Goal: Task Accomplishment & Management: Use online tool/utility

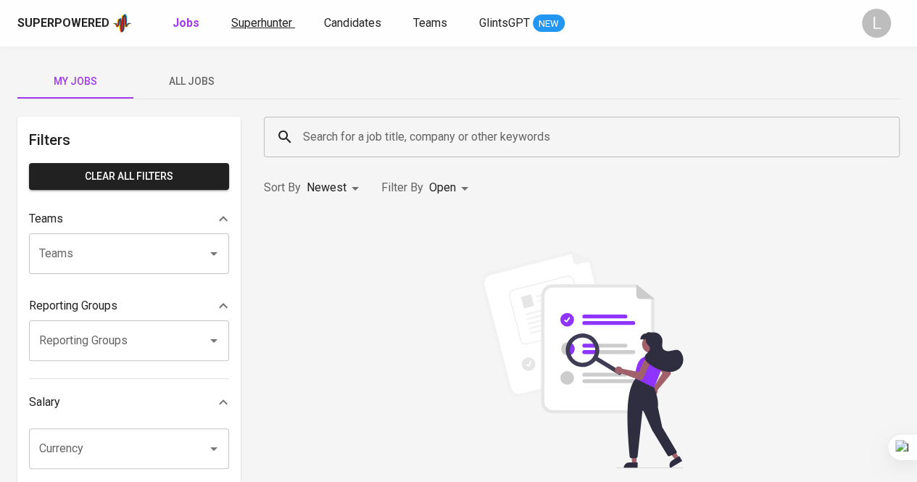
click at [271, 16] on span "Superhunter" at bounding box center [261, 23] width 61 height 14
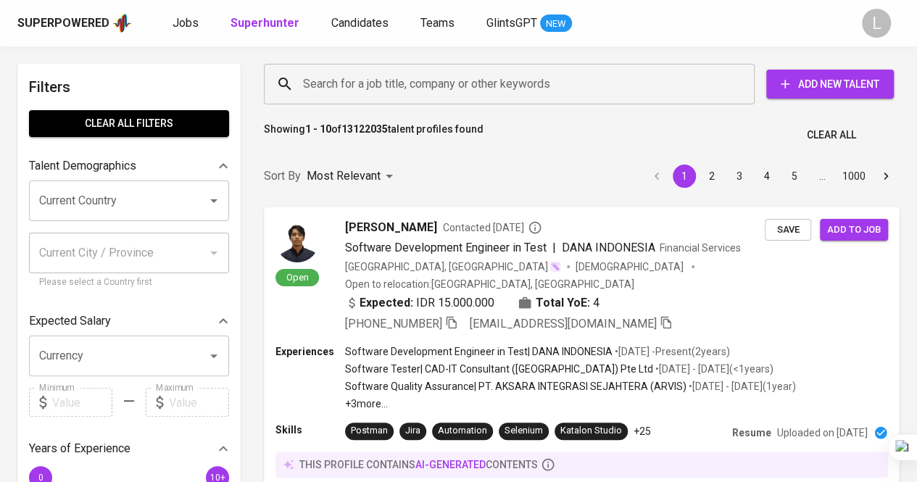
click at [454, 87] on input "Search for a job title, company or other keywords" at bounding box center [512, 84] width 427 height 28
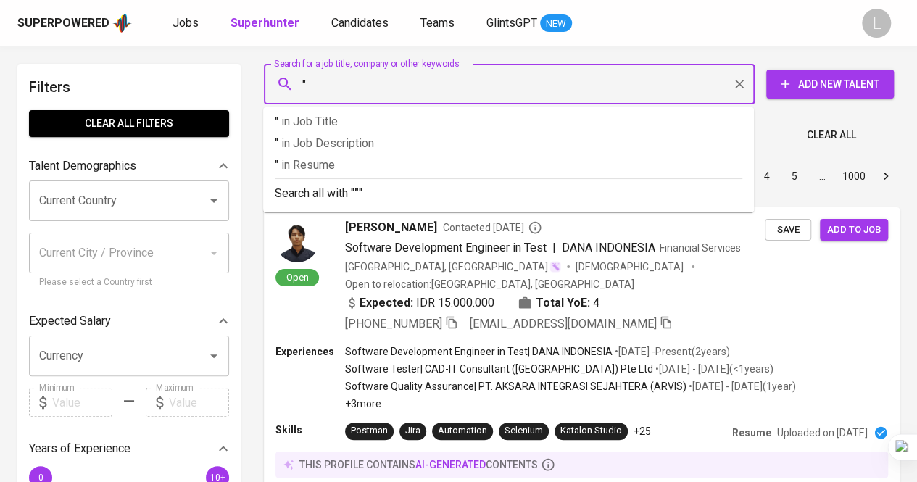
paste input "[PERSON_NAME]"
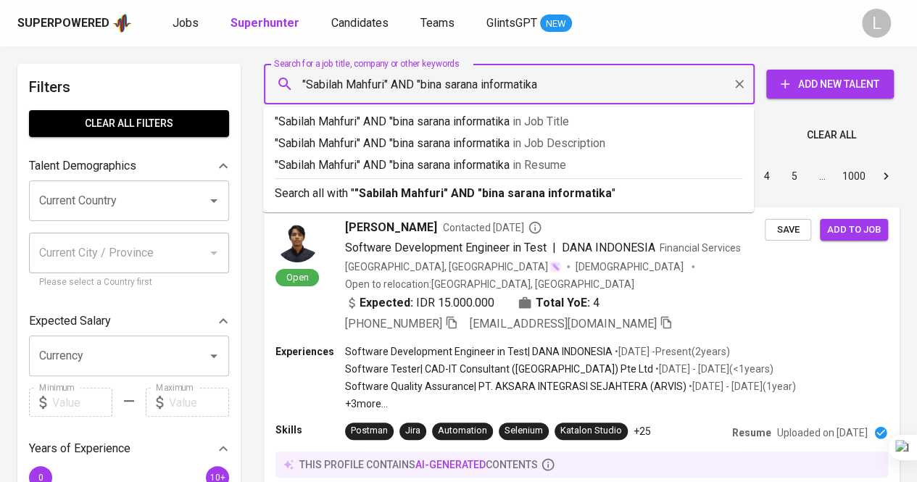
type input ""Sabilah Mahfuri" AND "bina sarana informatika""
click at [493, 193] on b ""Sabilah Mahfuri" AND "bina sarana informatika"" at bounding box center [485, 193] width 262 height 14
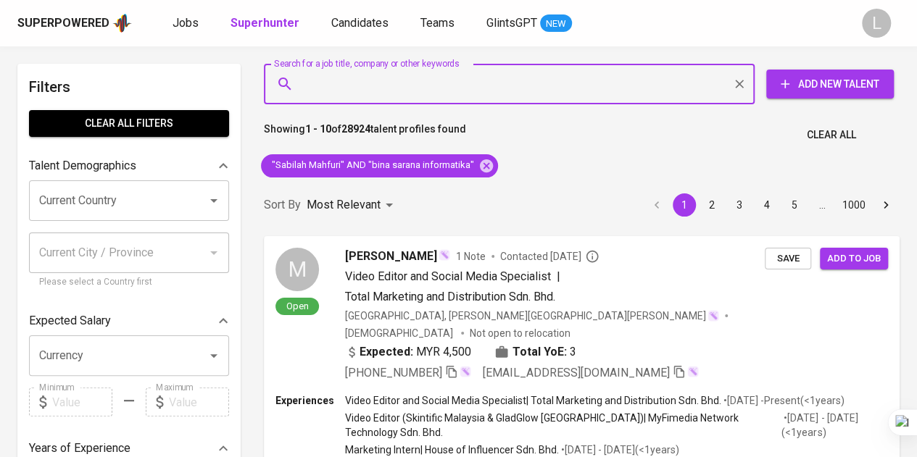
paste input "[EMAIL_ADDRESS][DOMAIN_NAME]"
type input "[EMAIL_ADDRESS][DOMAIN_NAME]"
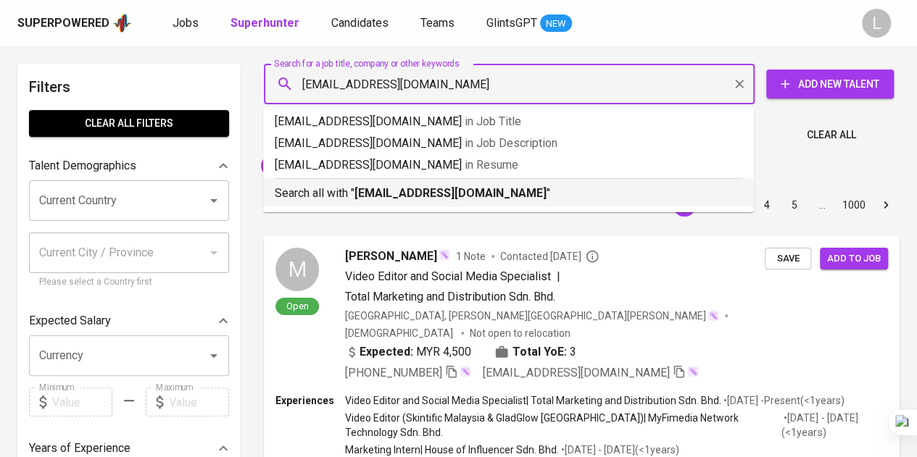
click at [454, 197] on b "[EMAIL_ADDRESS][DOMAIN_NAME]" at bounding box center [450, 193] width 192 height 14
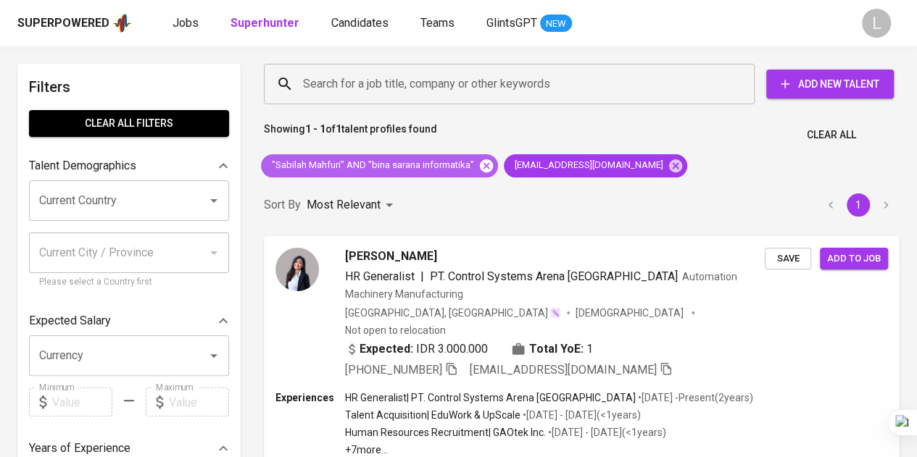
click at [480, 164] on icon at bounding box center [486, 165] width 13 height 13
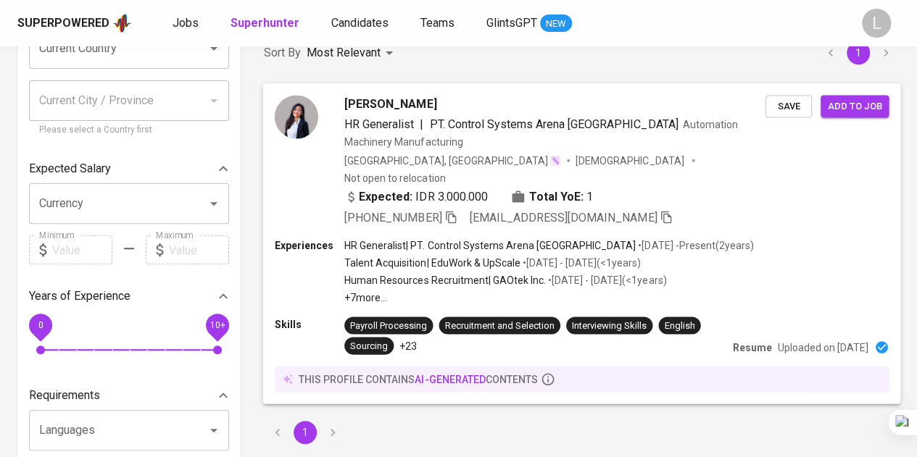
scroll to position [217, 0]
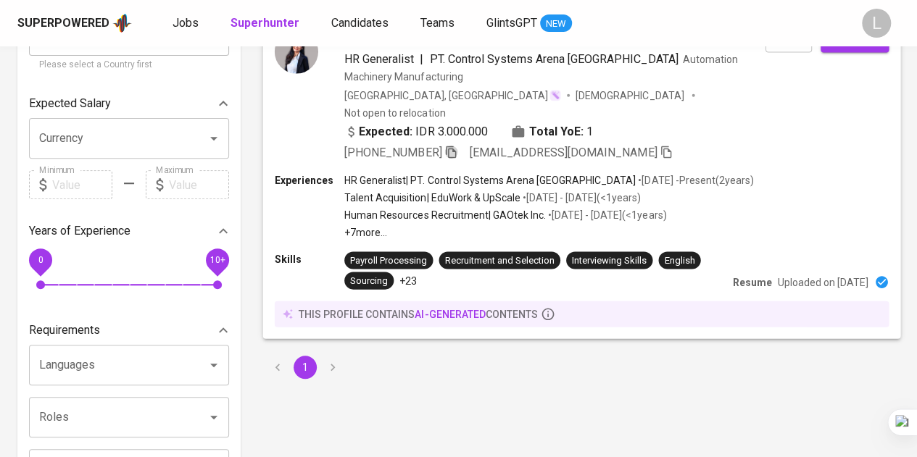
drag, startPoint x: 456, startPoint y: 130, endPoint x: 457, endPoint y: 119, distance: 11.7
click at [456, 146] on icon "button" at bounding box center [451, 152] width 10 height 12
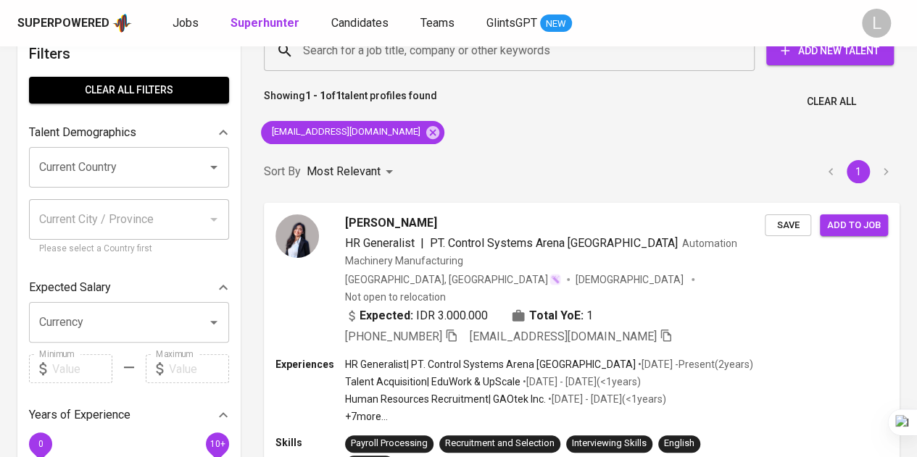
scroll to position [0, 0]
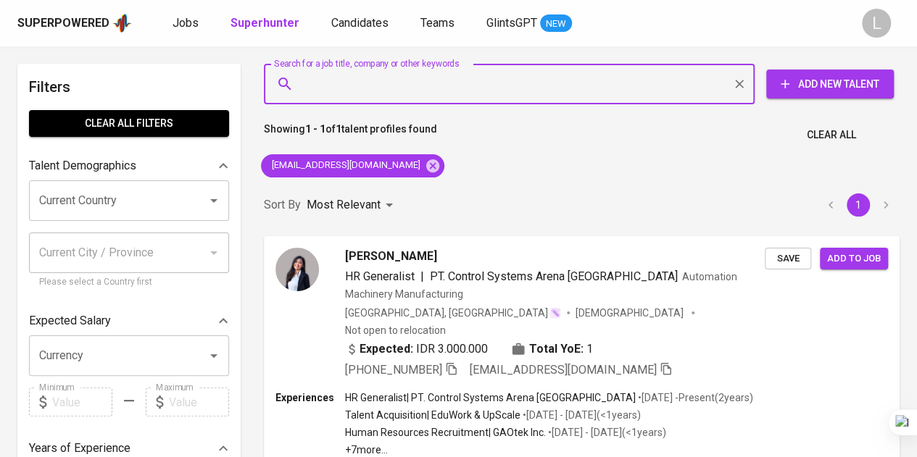
click at [417, 93] on input "Search for a job title, company or other keywords" at bounding box center [512, 84] width 427 height 28
paste input "[EMAIL_ADDRESS][DOMAIN_NAME]"
type input "[EMAIL_ADDRESS][DOMAIN_NAME]"
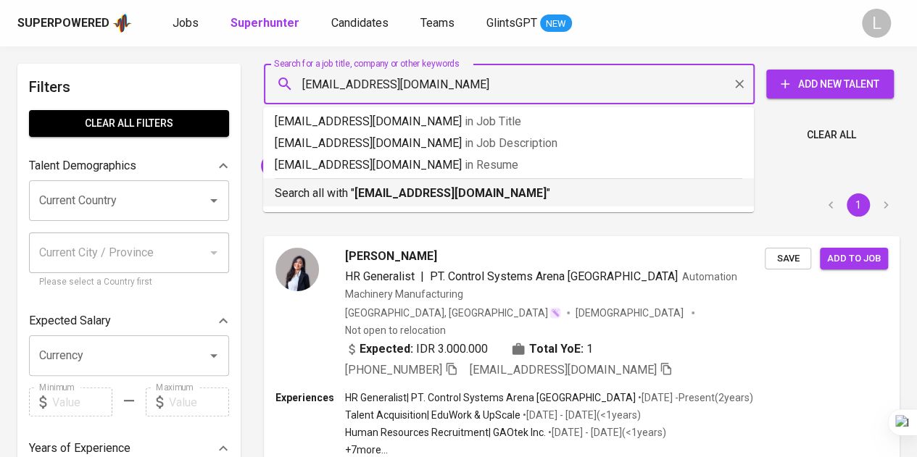
click at [435, 190] on b "[EMAIL_ADDRESS][DOMAIN_NAME]" at bounding box center [450, 193] width 192 height 14
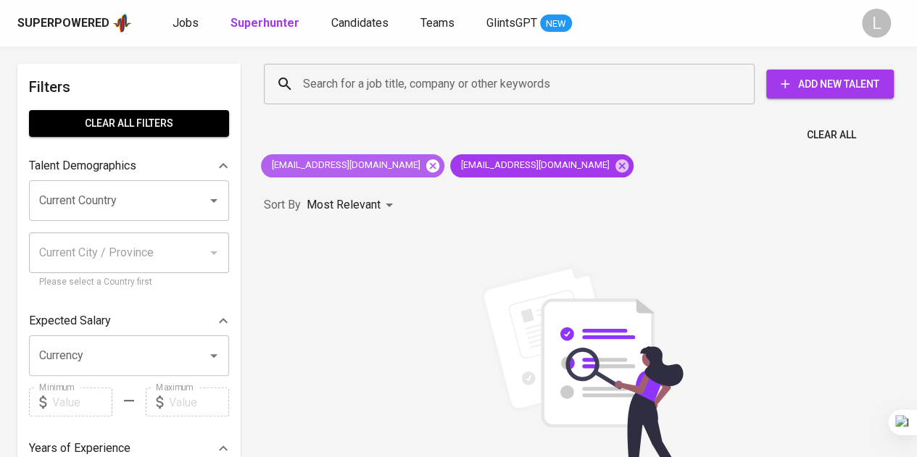
click at [426, 165] on icon at bounding box center [432, 165] width 13 height 13
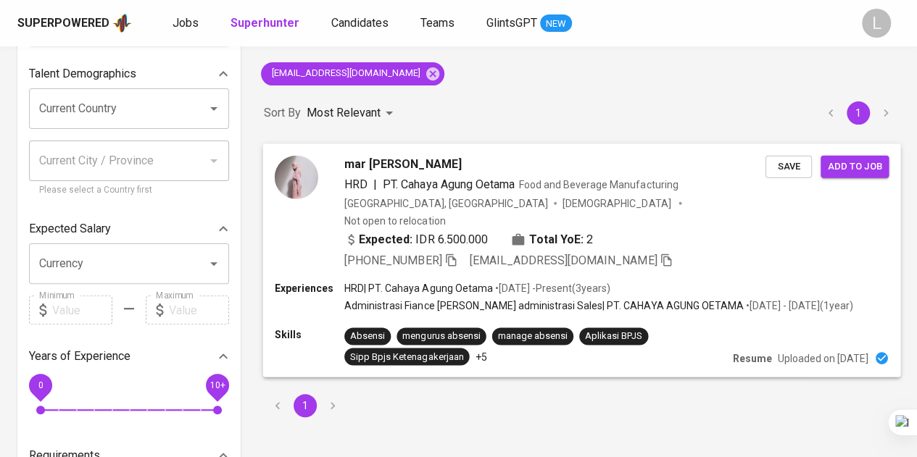
scroll to position [145, 0]
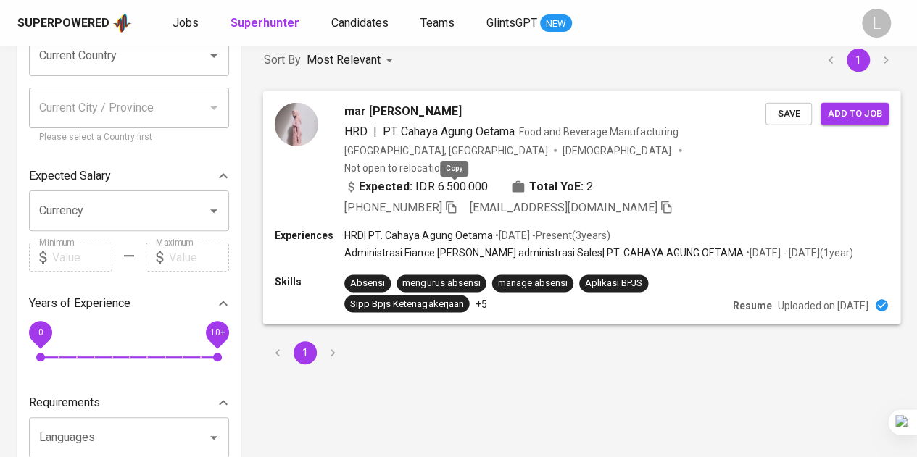
click at [455, 201] on icon "button" at bounding box center [451, 207] width 10 height 12
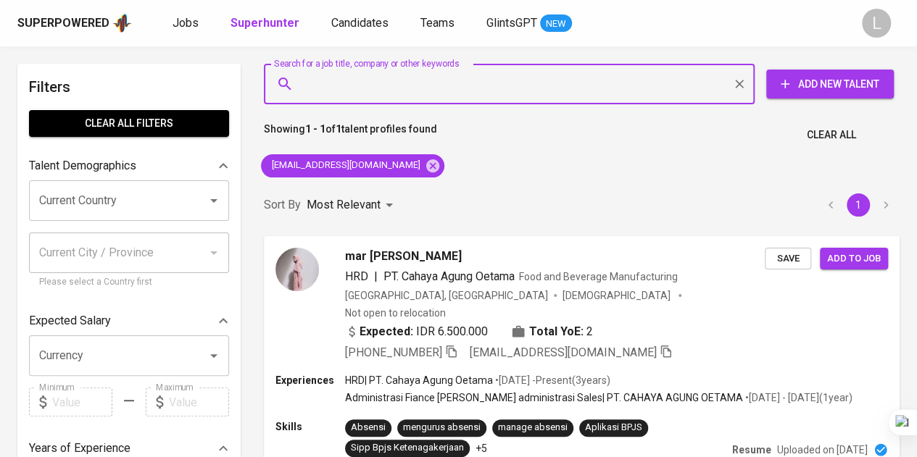
click at [385, 72] on input "Search for a job title, company or other keywords" at bounding box center [512, 84] width 427 height 28
paste input "[EMAIL_ADDRESS][DOMAIN_NAME]"
type input "[EMAIL_ADDRESS][DOMAIN_NAME]"
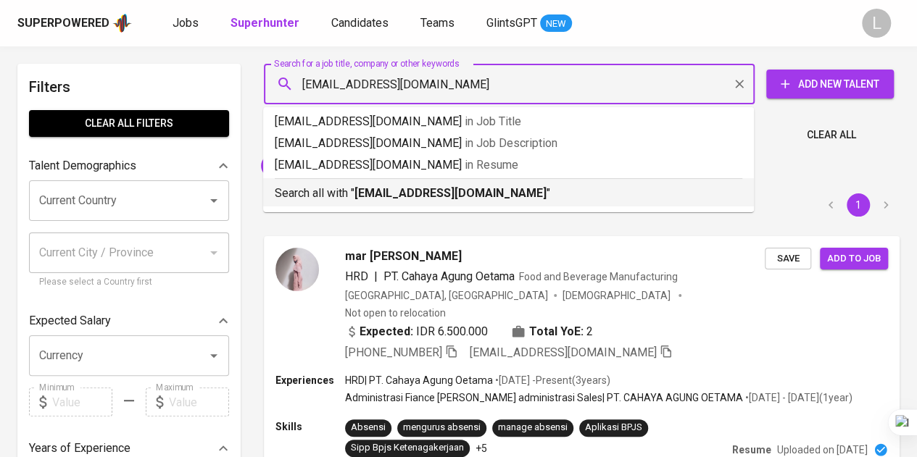
click at [419, 191] on b "[EMAIL_ADDRESS][DOMAIN_NAME]" at bounding box center [450, 193] width 192 height 14
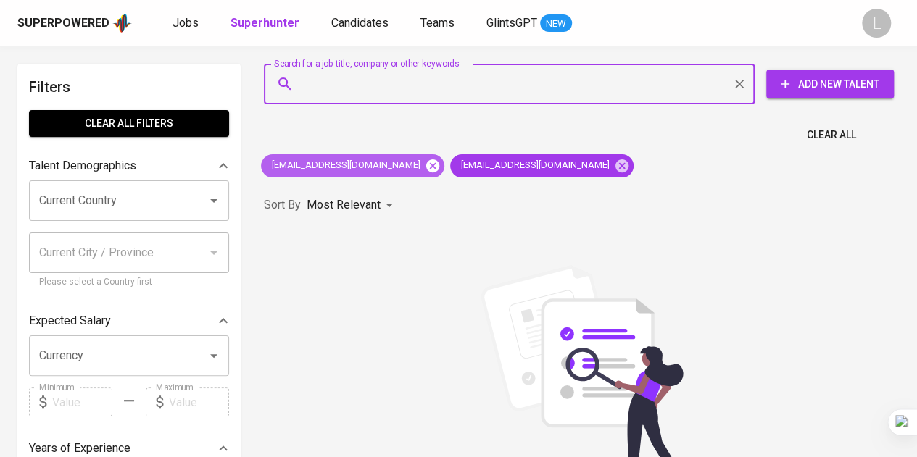
click at [426, 165] on icon at bounding box center [432, 165] width 13 height 13
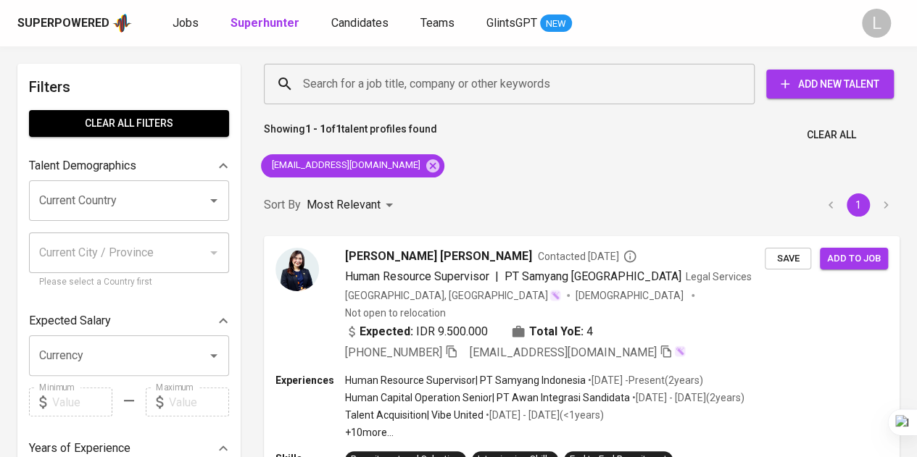
scroll to position [145, 0]
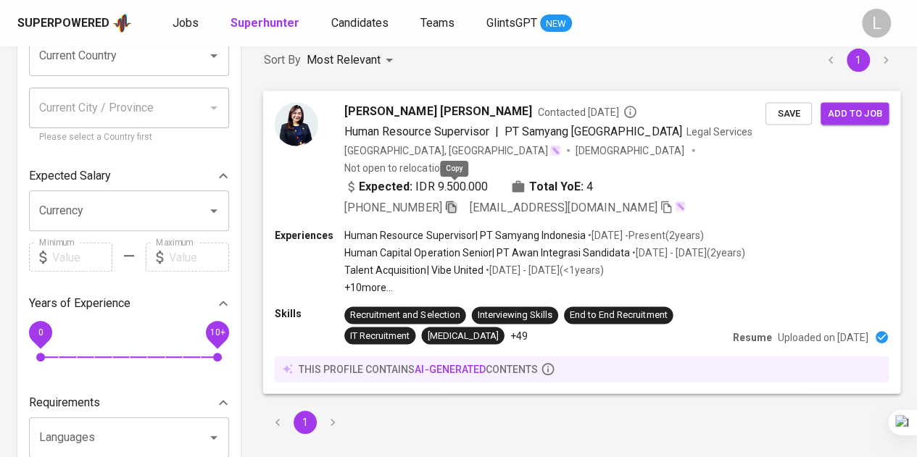
click at [454, 200] on icon "button" at bounding box center [450, 206] width 13 height 13
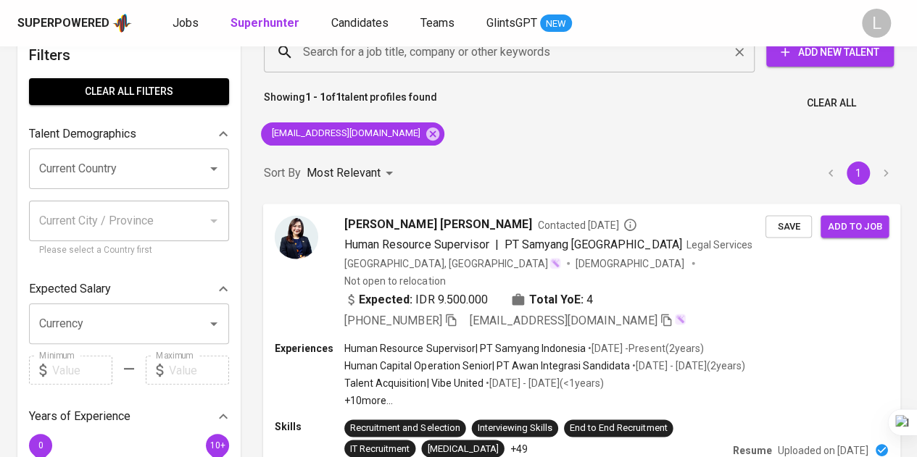
scroll to position [0, 0]
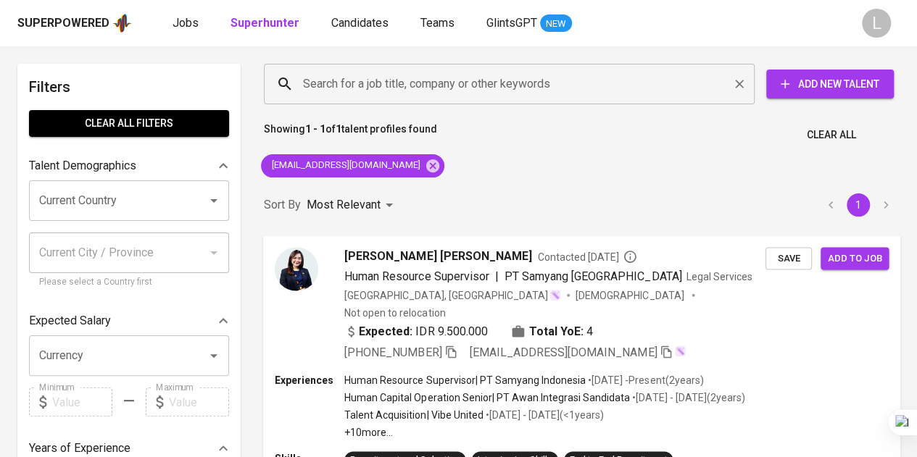
click at [450, 83] on input "Search for a job title, company or other keywords" at bounding box center [512, 84] width 427 height 28
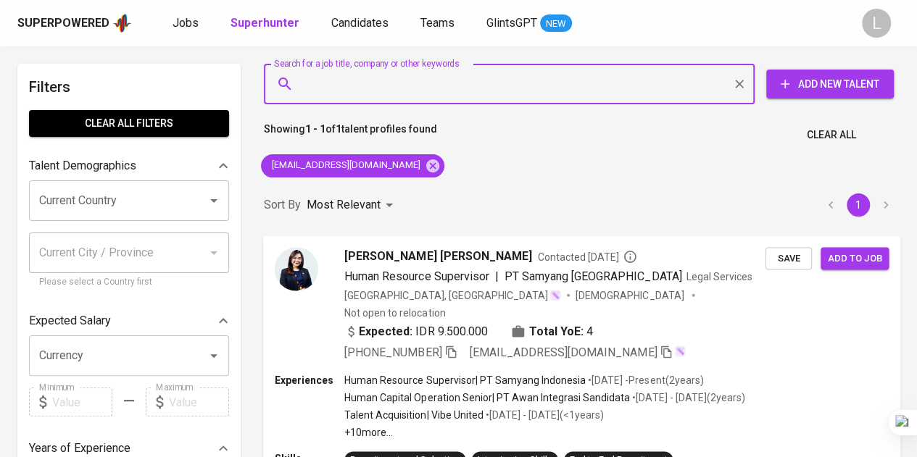
paste input "[PERSON_NAME][EMAIL_ADDRESS][PERSON_NAME][DOMAIN_NAME]"
type input "[PERSON_NAME][EMAIL_ADDRESS][PERSON_NAME][DOMAIN_NAME]"
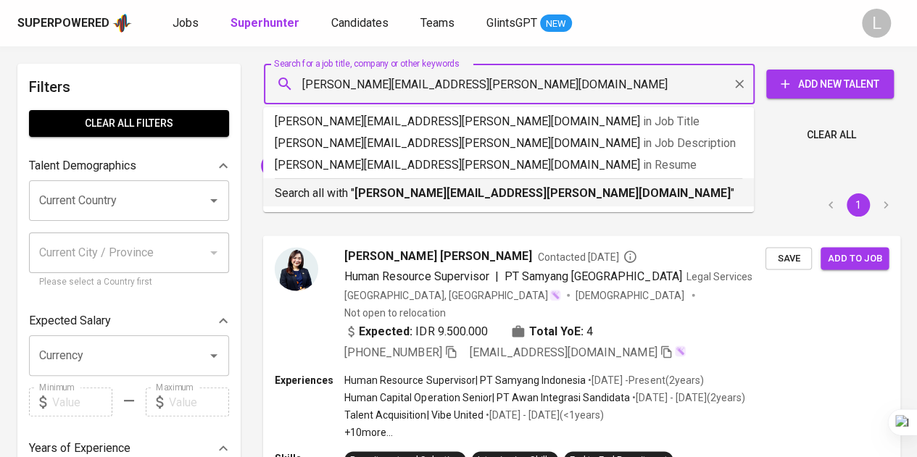
click at [441, 187] on b "[PERSON_NAME][EMAIL_ADDRESS][PERSON_NAME][DOMAIN_NAME]" at bounding box center [542, 193] width 376 height 14
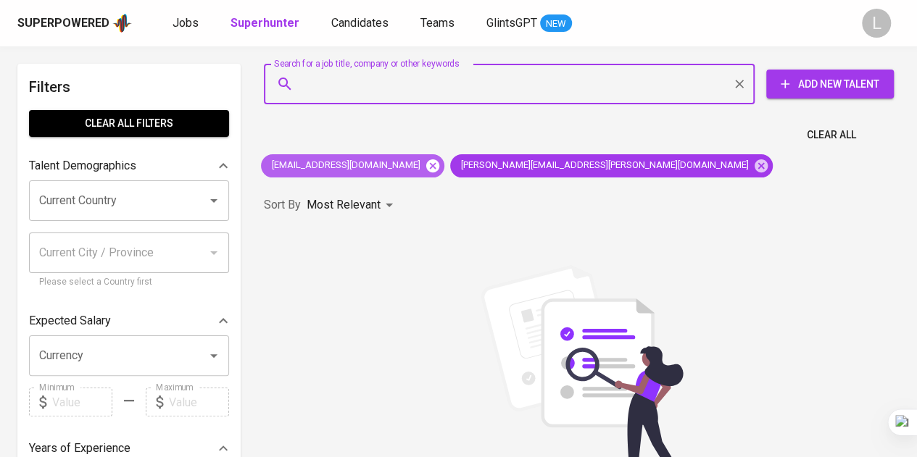
click at [426, 170] on icon at bounding box center [432, 165] width 13 height 13
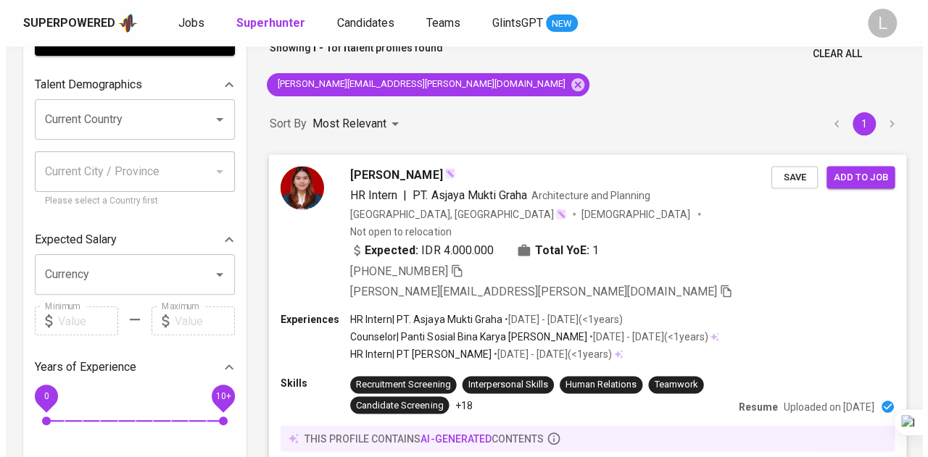
scroll to position [145, 0]
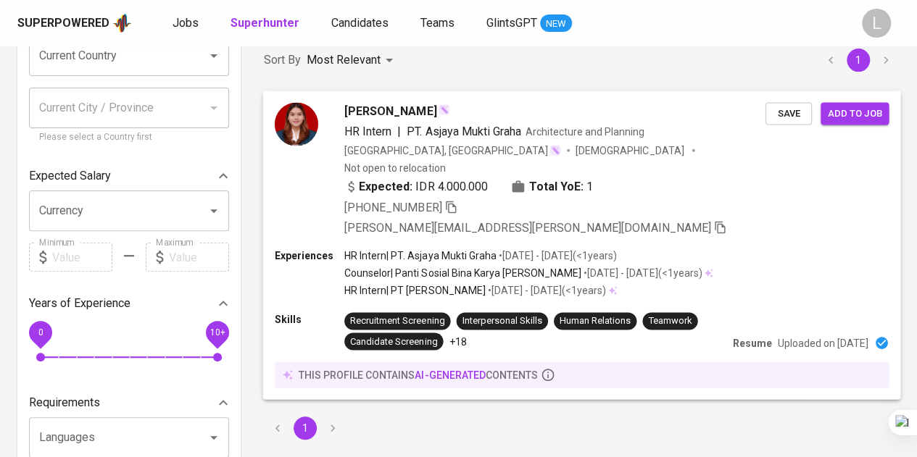
click at [462, 199] on div "[PHONE_NUMBER] [PERSON_NAME][EMAIL_ADDRESS][PERSON_NAME][DOMAIN_NAME]" at bounding box center [554, 218] width 421 height 38
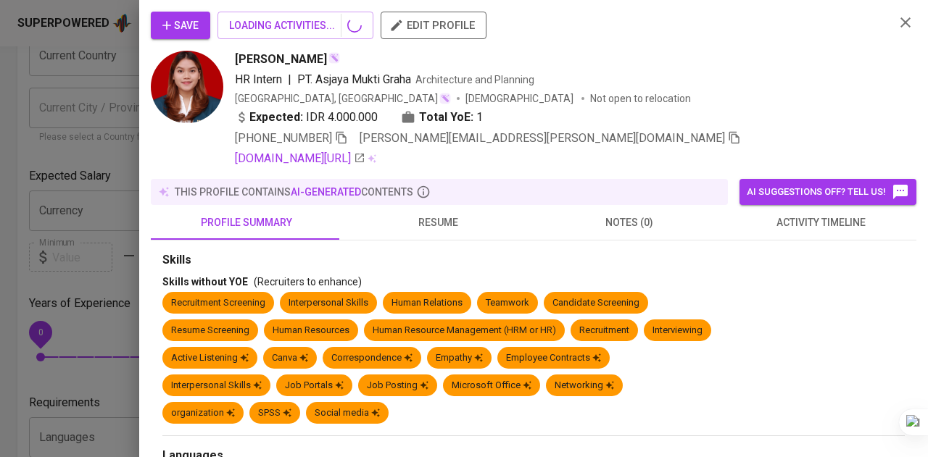
click at [457, 186] on div "this profile contains AI-generated contents" at bounding box center [439, 192] width 565 height 14
click at [346, 133] on icon "button" at bounding box center [341, 137] width 13 height 13
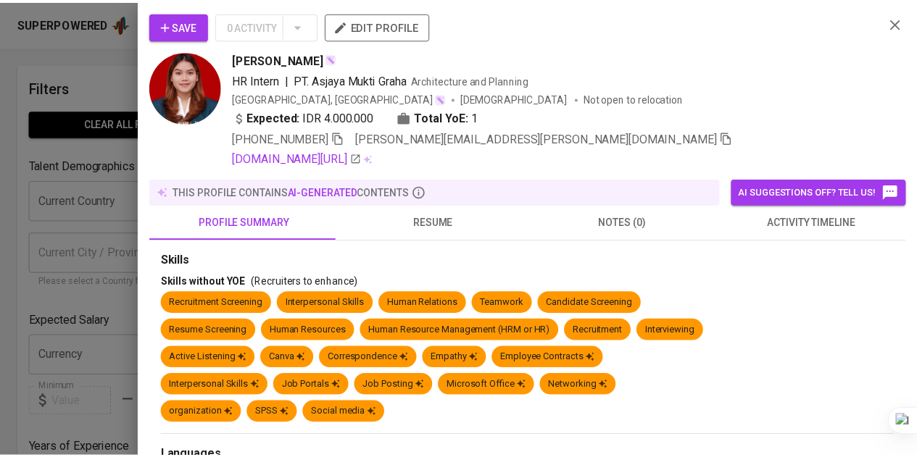
scroll to position [145, 0]
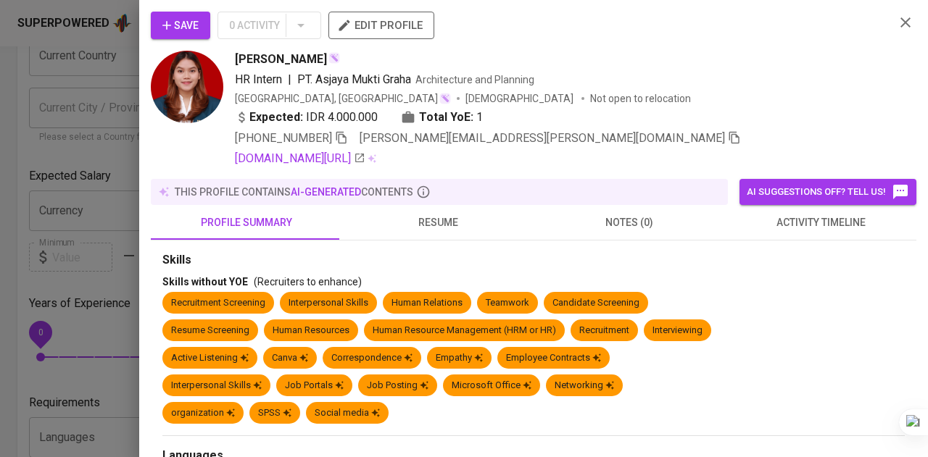
click at [51, 101] on div at bounding box center [464, 228] width 928 height 457
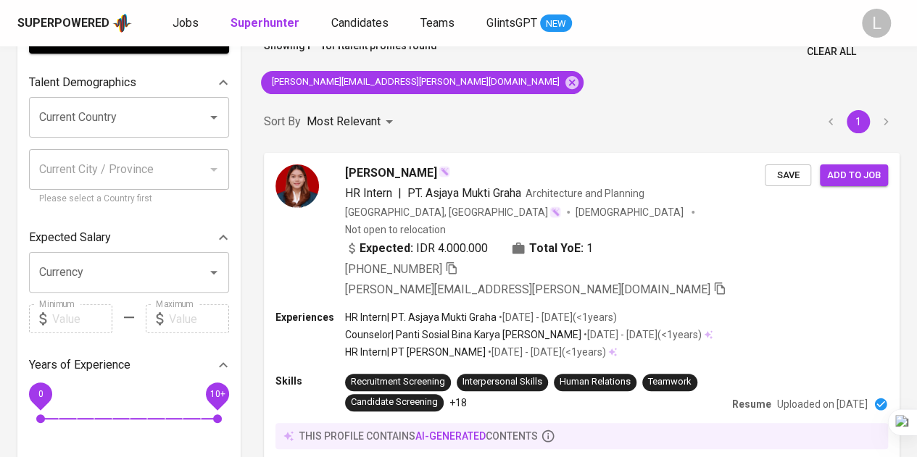
scroll to position [0, 0]
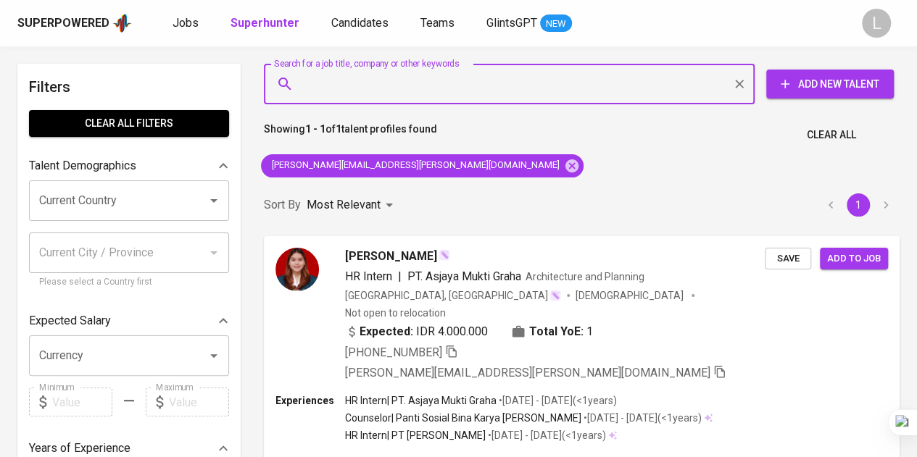
click at [396, 76] on input "Search for a job title, company or other keywords" at bounding box center [512, 84] width 427 height 28
paste input "[EMAIL_ADDRESS][DOMAIN_NAME]"
type input "[EMAIL_ADDRESS][DOMAIN_NAME]"
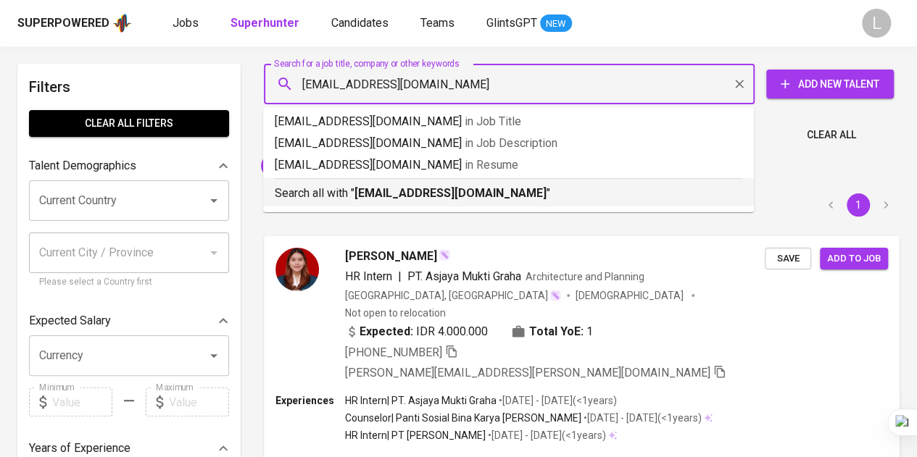
click at [436, 202] on li "Search all with " [EMAIL_ADDRESS][DOMAIN_NAME] "" at bounding box center [508, 192] width 491 height 28
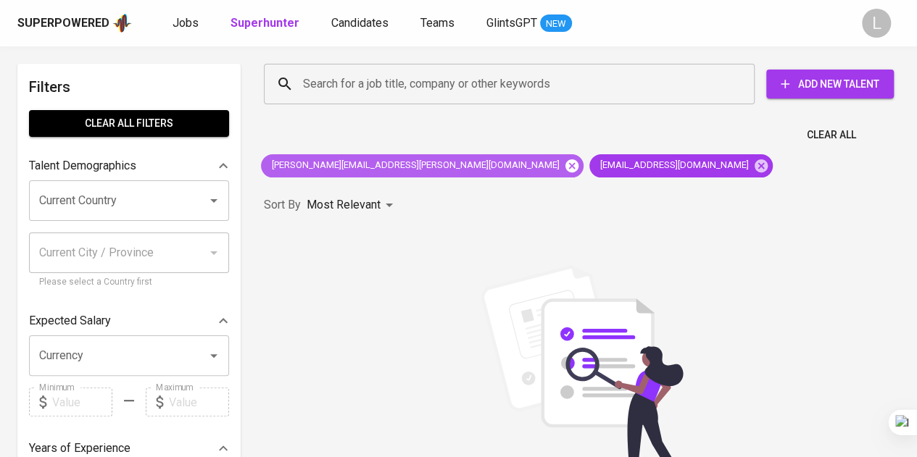
click at [565, 165] on icon at bounding box center [571, 165] width 13 height 13
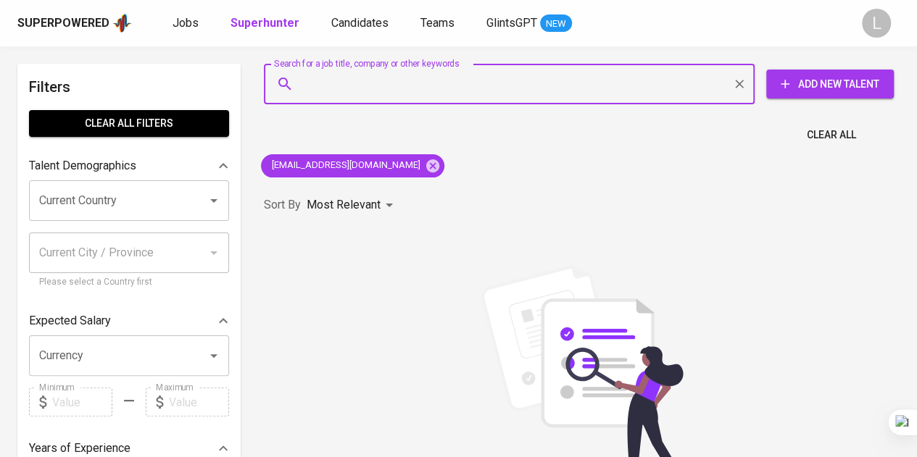
click at [428, 72] on input "Search for a job title, company or other keywords" at bounding box center [512, 84] width 427 height 28
paste input "defanska08@gmail.com"
type input "defanska08@gmail.com"
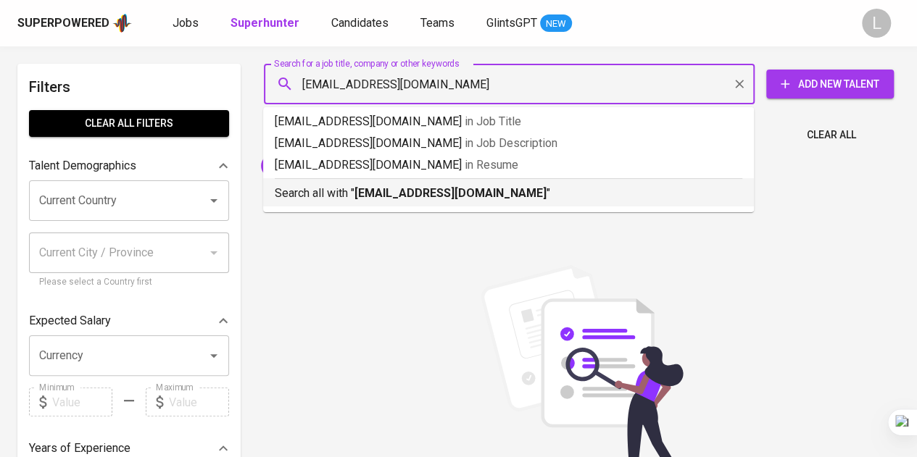
click at [459, 191] on b "defanska08@gmail.com" at bounding box center [450, 193] width 192 height 14
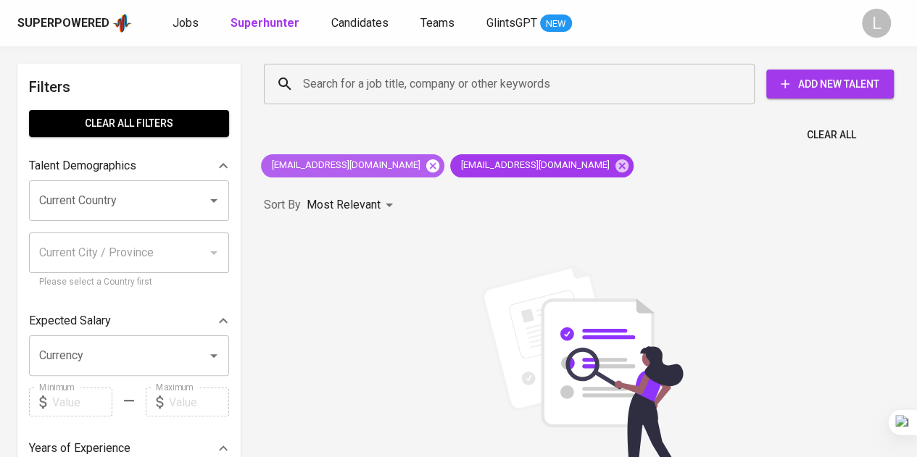
click at [425, 169] on icon at bounding box center [433, 166] width 16 height 16
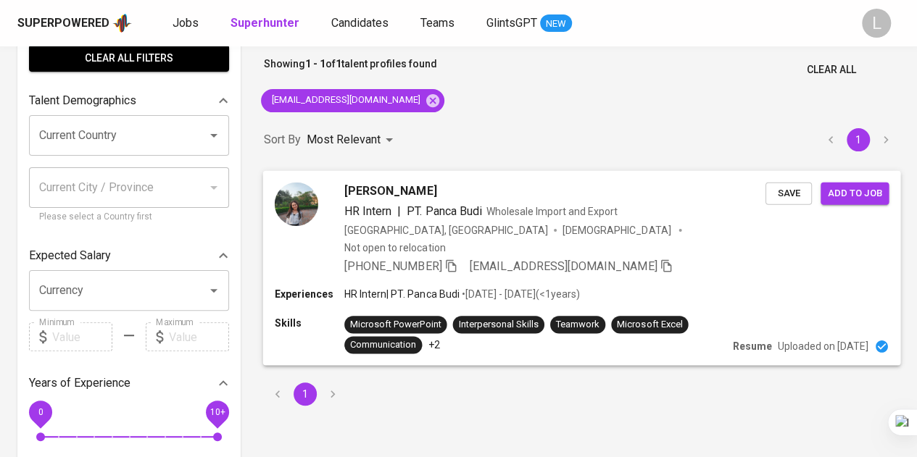
scroll to position [145, 0]
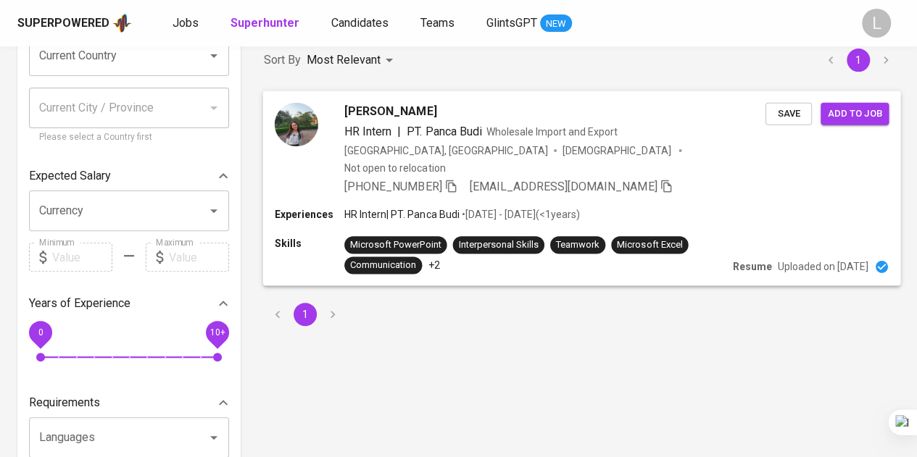
click at [455, 179] on icon "button" at bounding box center [450, 185] width 13 height 13
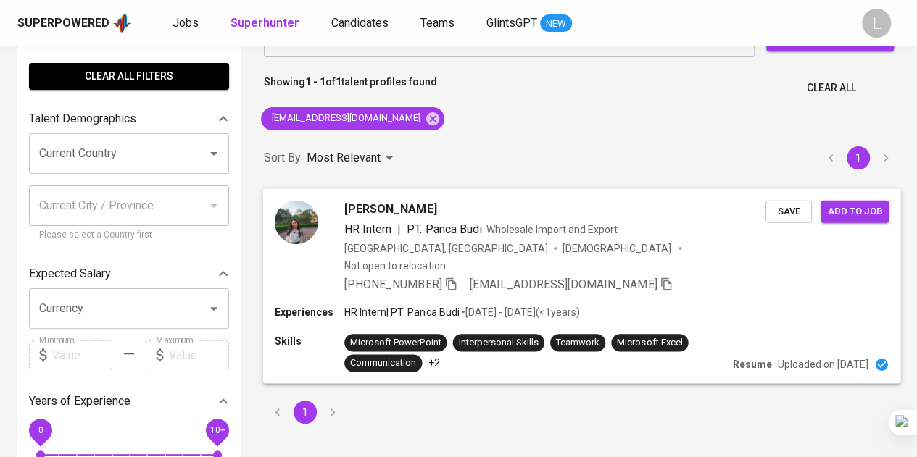
scroll to position [0, 0]
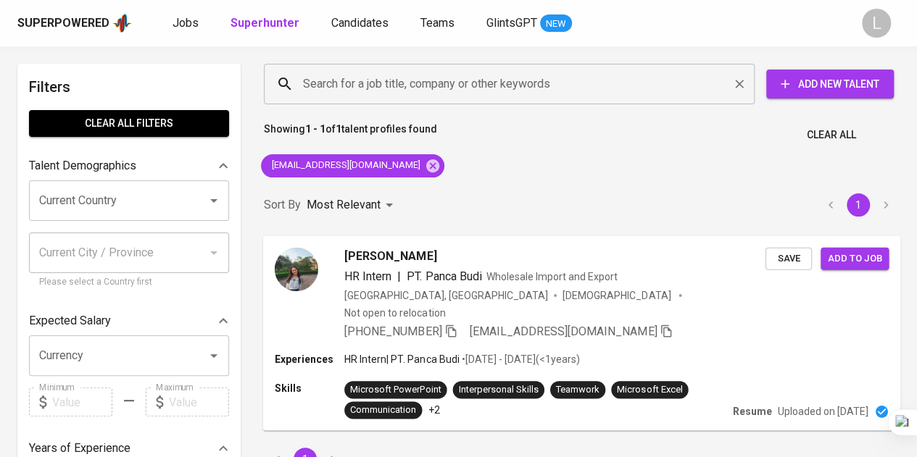
click at [437, 82] on input "Search for a job title, company or other keywords" at bounding box center [512, 84] width 427 height 28
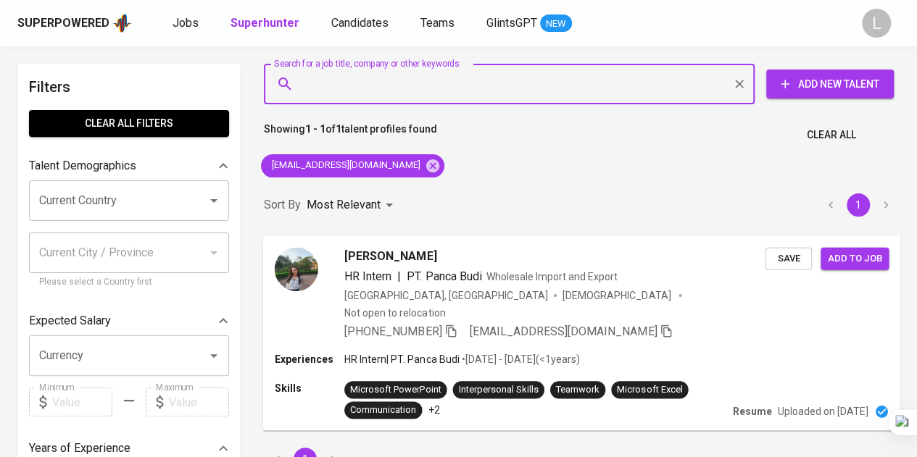
paste input "ydaudw@gmail.com"
type input "ydaudw@gmail.com"
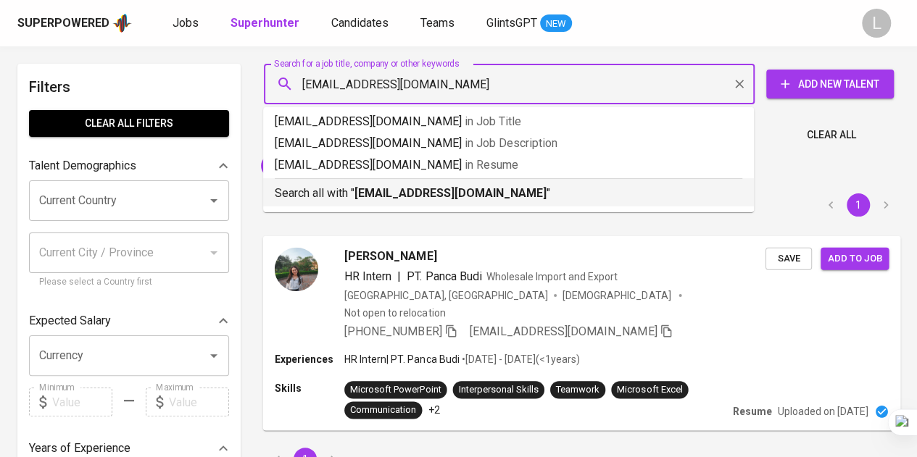
click at [449, 186] on b "ydaudw@gmail.com" at bounding box center [450, 193] width 192 height 14
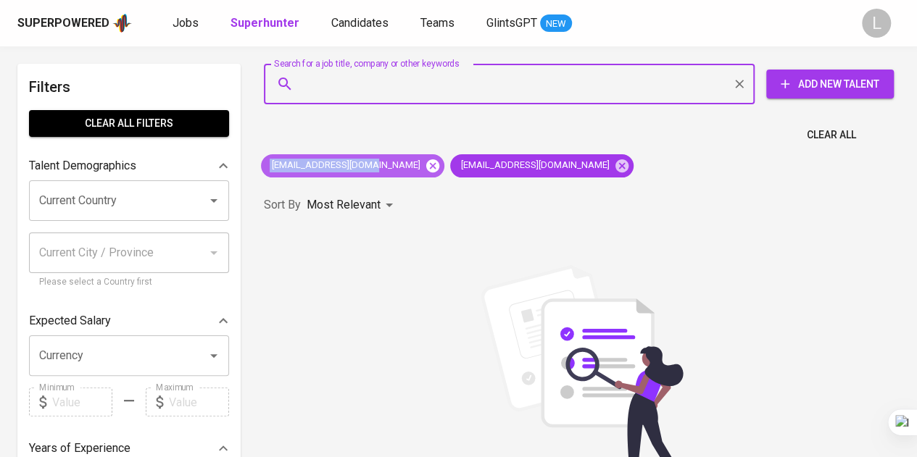
click at [379, 159] on div "defanska08@gmail.com" at bounding box center [352, 165] width 183 height 23
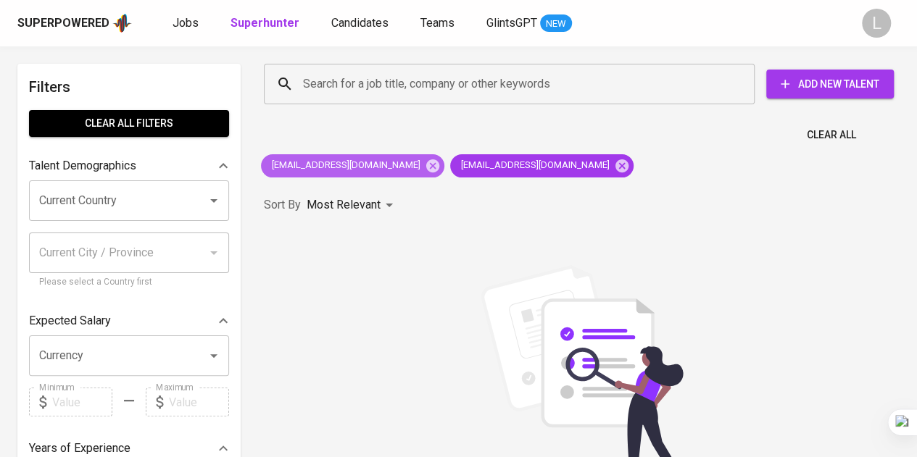
click at [425, 158] on icon at bounding box center [433, 166] width 16 height 16
